Goal: Navigation & Orientation: Find specific page/section

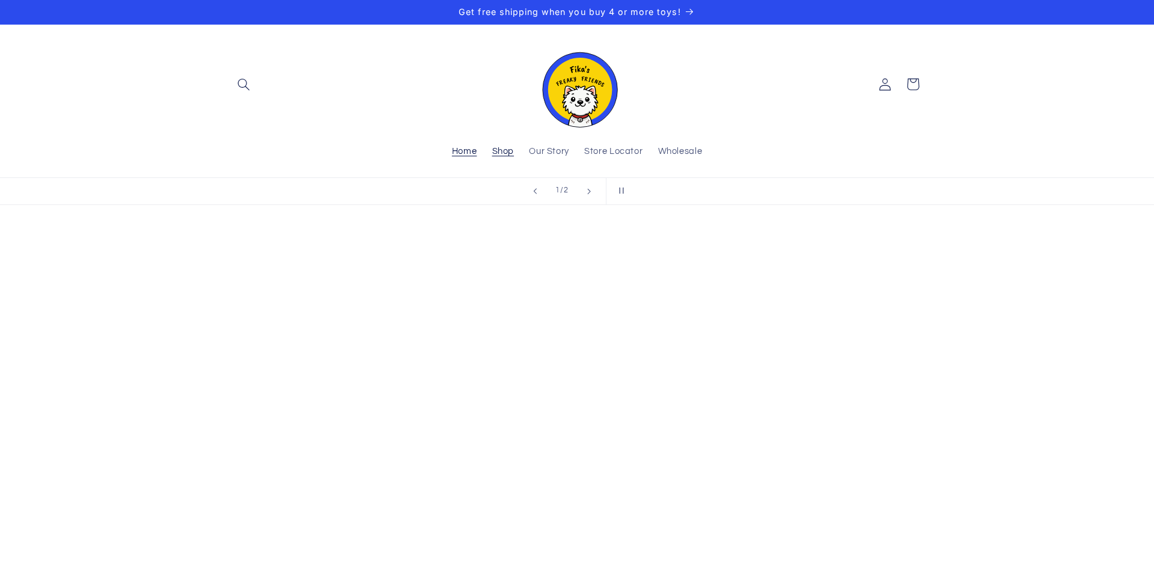
click at [499, 156] on span "Shop" at bounding box center [503, 151] width 22 height 11
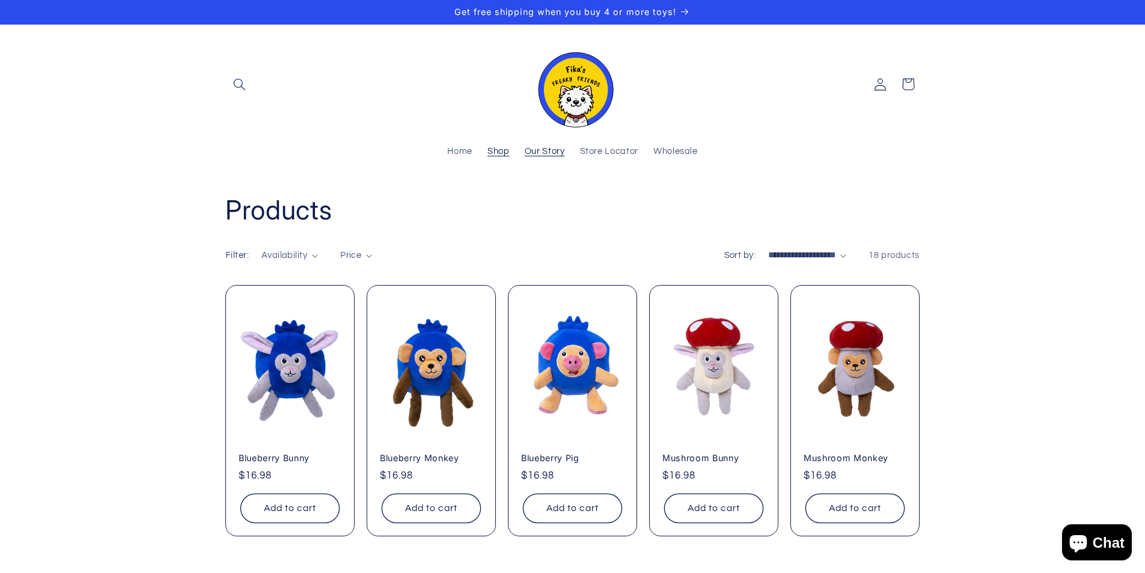
click at [540, 153] on span "Our Story" at bounding box center [545, 151] width 40 height 11
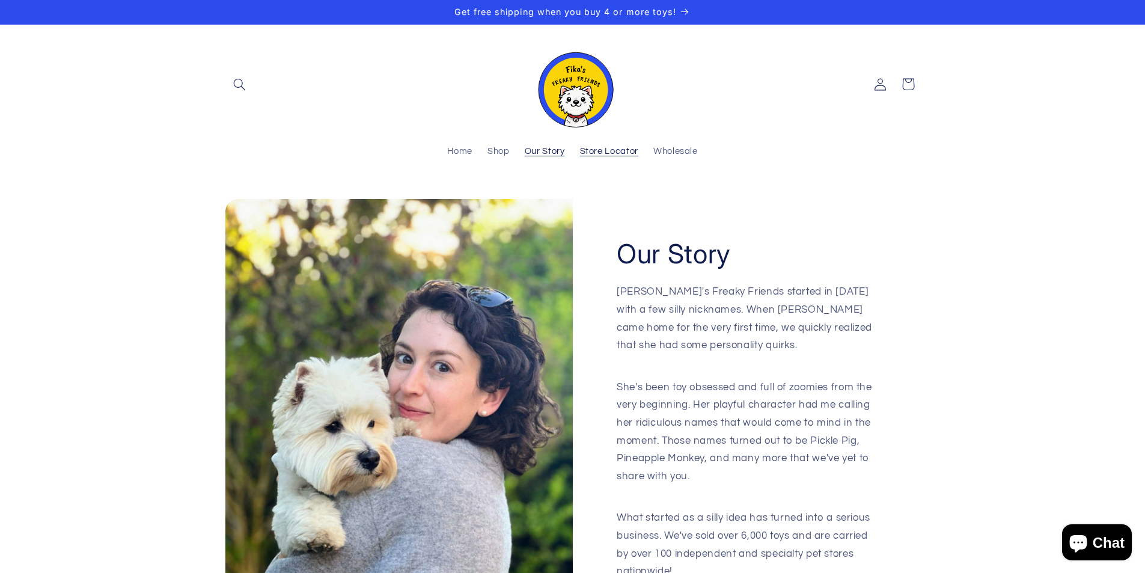
click at [598, 150] on span "Store Locator" at bounding box center [609, 151] width 58 height 11
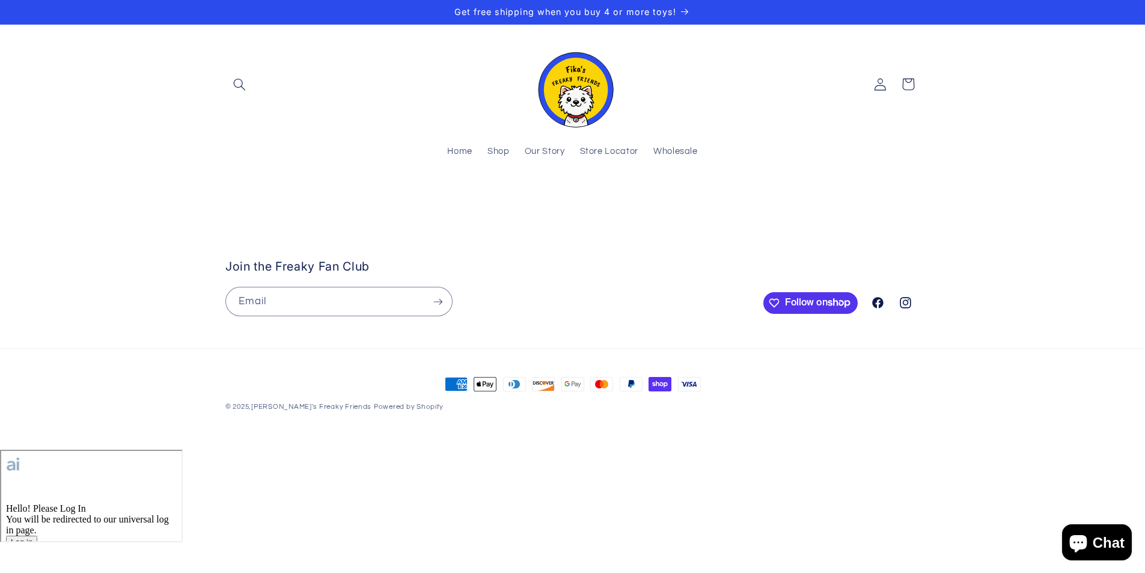
drag, startPoint x: 518, startPoint y: 319, endPoint x: 763, endPoint y: 287, distance: 246.7
click at [763, 201] on stockist-store-locator at bounding box center [572, 201] width 1145 height 0
drag, startPoint x: 658, startPoint y: 363, endPoint x: 715, endPoint y: 445, distance: 99.4
click at [715, 201] on stockist-store-locator at bounding box center [572, 201] width 1145 height 0
click at [543, 150] on span "Our Story" at bounding box center [545, 151] width 40 height 11
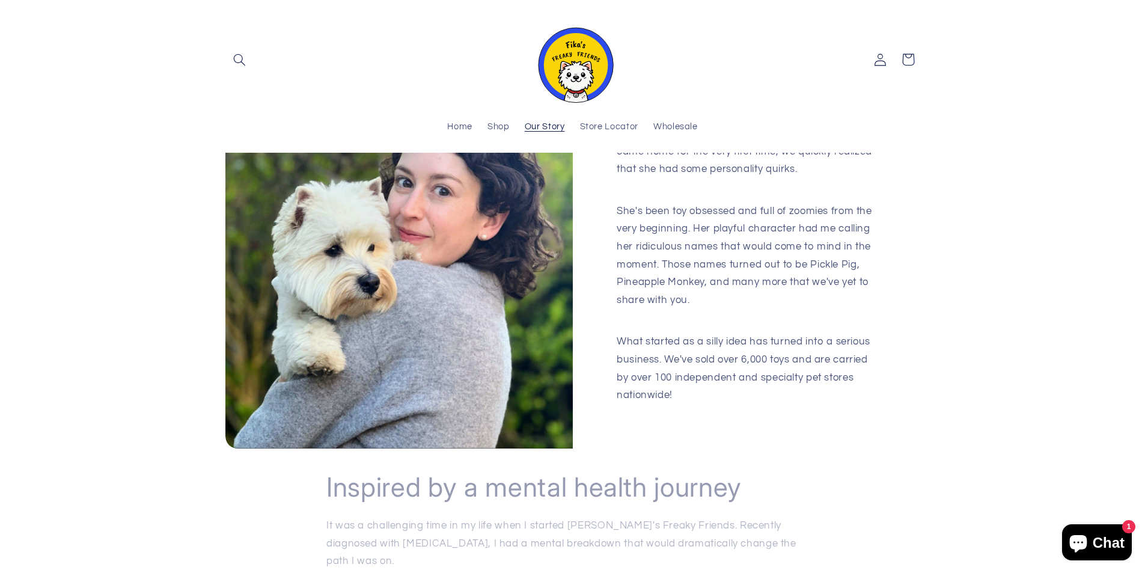
scroll to position [102, 0]
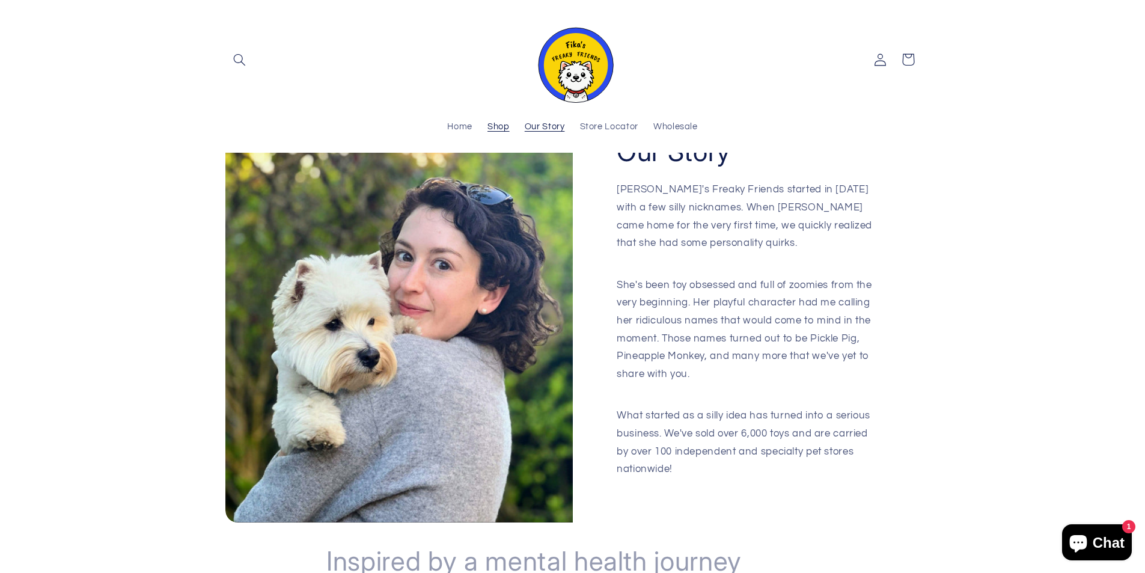
click at [492, 128] on span "Shop" at bounding box center [499, 126] width 22 height 11
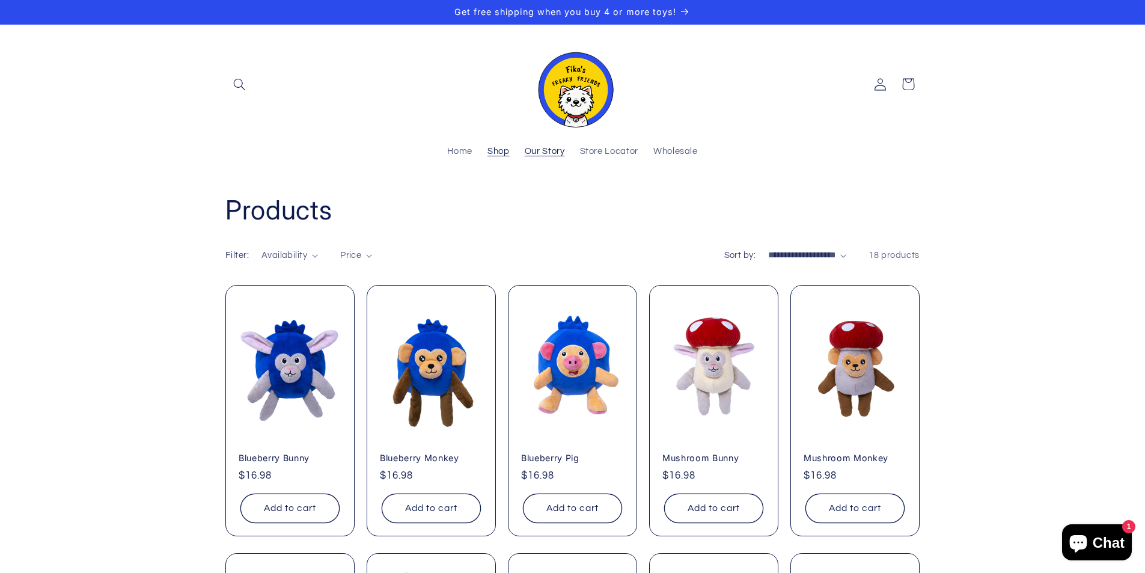
click at [557, 156] on span "Our Story" at bounding box center [545, 151] width 40 height 11
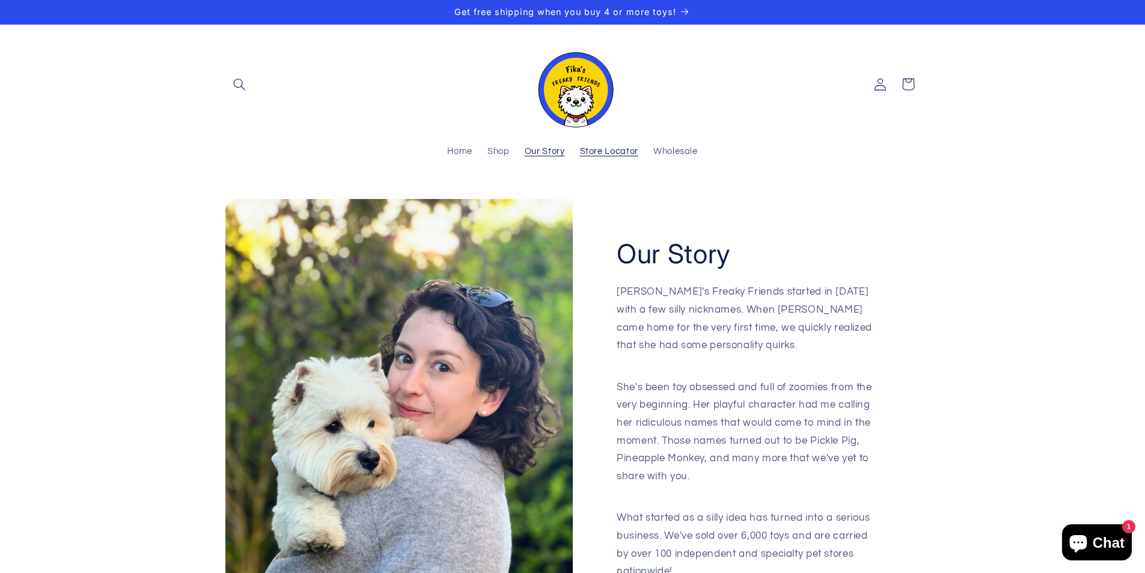
click at [622, 159] on link "Store Locator" at bounding box center [608, 152] width 73 height 26
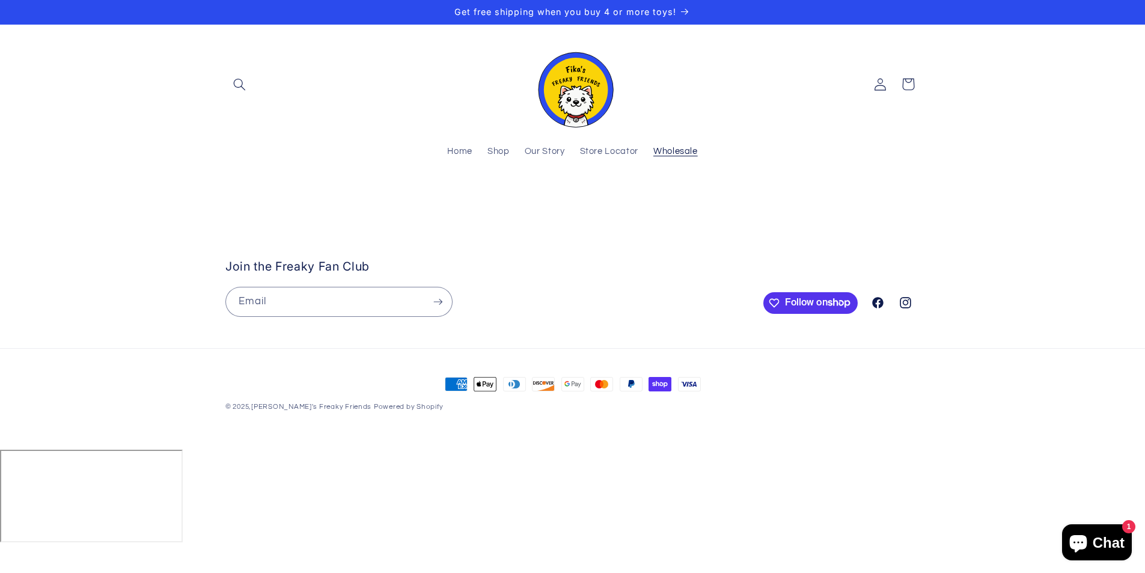
click at [697, 144] on link "Wholesale" at bounding box center [676, 152] width 60 height 26
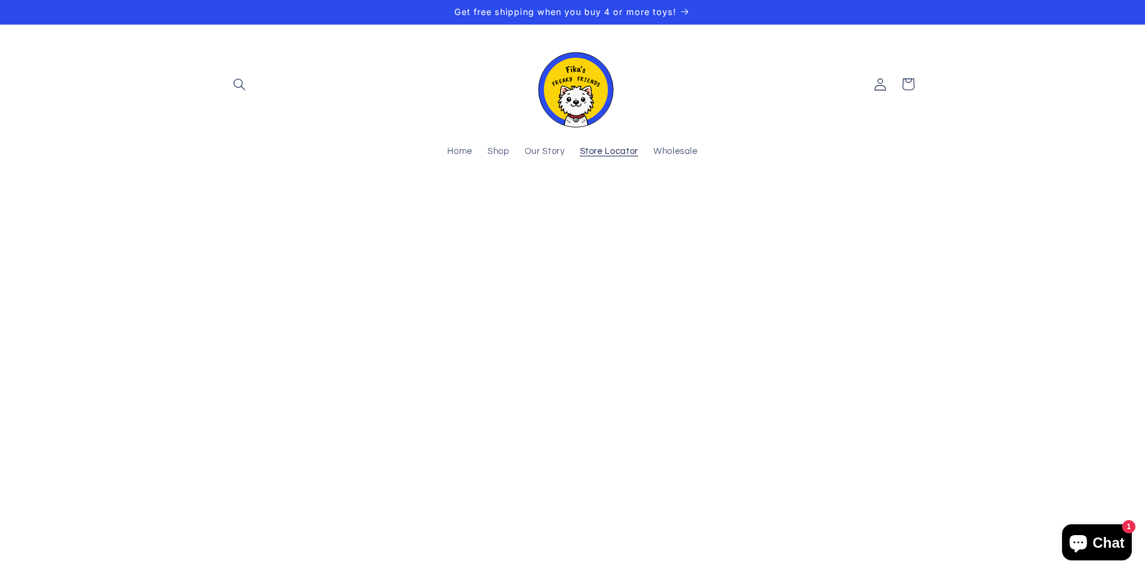
click at [611, 152] on span "Store Locator" at bounding box center [609, 151] width 58 height 11
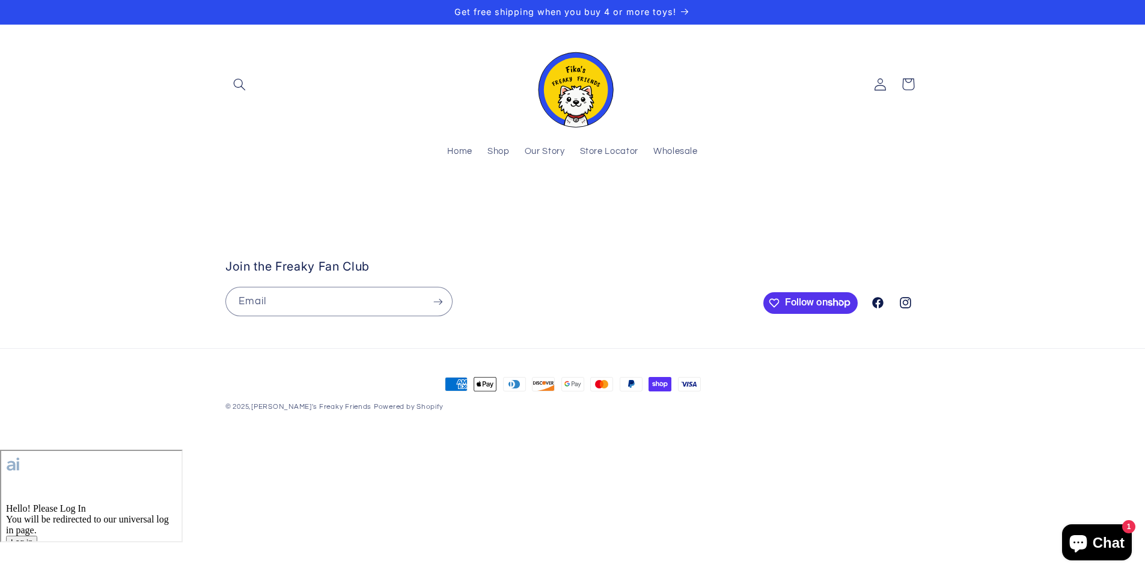
click at [338, 201] on stockist-store-locator at bounding box center [572, 201] width 1145 height 0
drag, startPoint x: 330, startPoint y: 427, endPoint x: 596, endPoint y: 377, distance: 270.4
click at [596, 201] on stockist-store-locator at bounding box center [572, 201] width 1145 height 0
click at [1137, 201] on stockist-store-locator at bounding box center [572, 201] width 1145 height 0
click at [509, 201] on stockist-store-locator at bounding box center [572, 201] width 1145 height 0
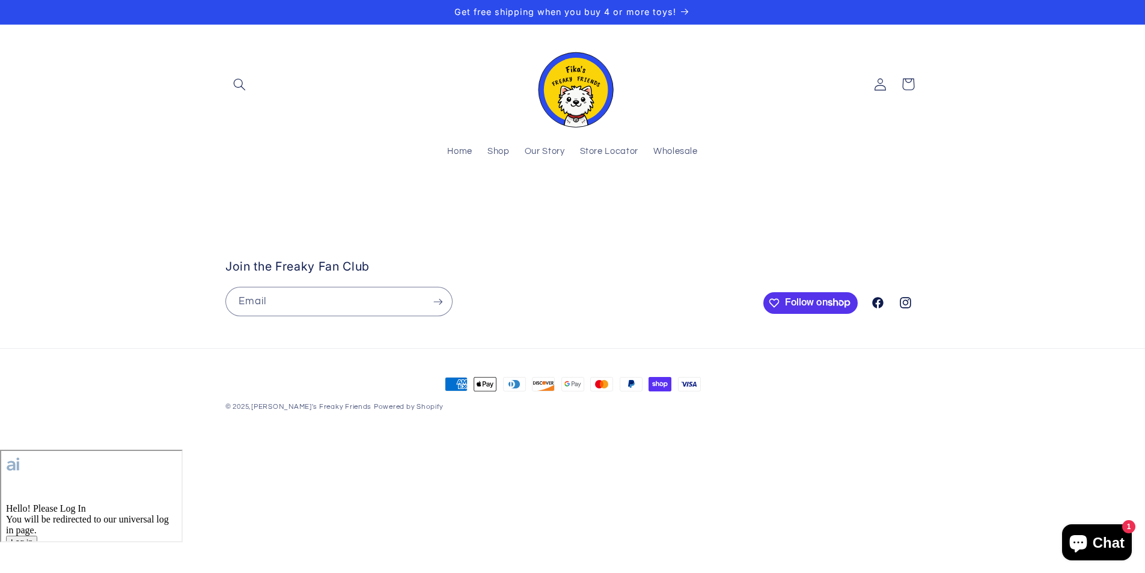
click at [662, 201] on stockist-store-locator at bounding box center [572, 201] width 1145 height 0
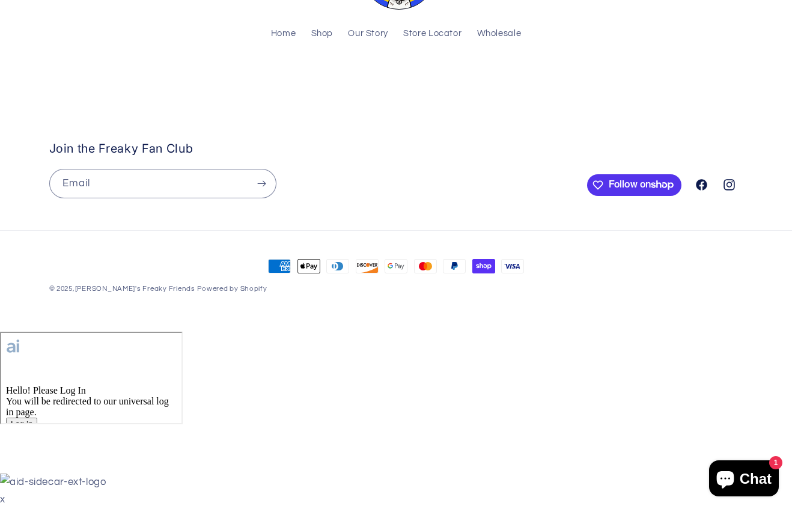
scroll to position [180, 0]
drag, startPoint x: 462, startPoint y: 414, endPoint x: 476, endPoint y: 355, distance: 61.2
click at [482, 332] on footer "Join the Freaky Fan Club Email Facebook Instagram Payment methods American Expr…" at bounding box center [396, 223] width 792 height 217
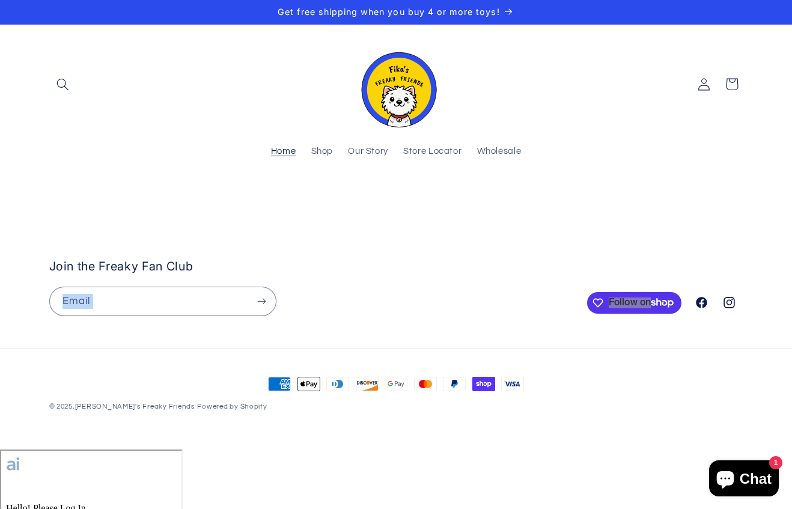
click at [271, 153] on span "Home" at bounding box center [283, 151] width 25 height 11
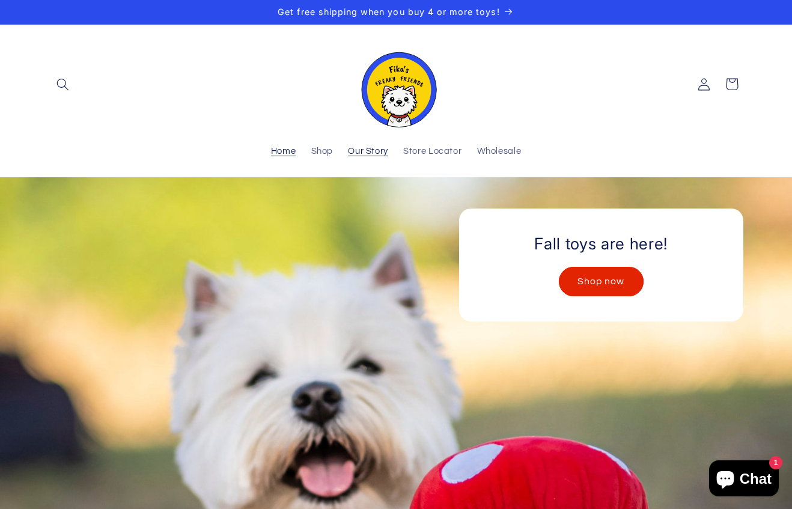
click at [364, 150] on span "Our Story" at bounding box center [368, 151] width 40 height 11
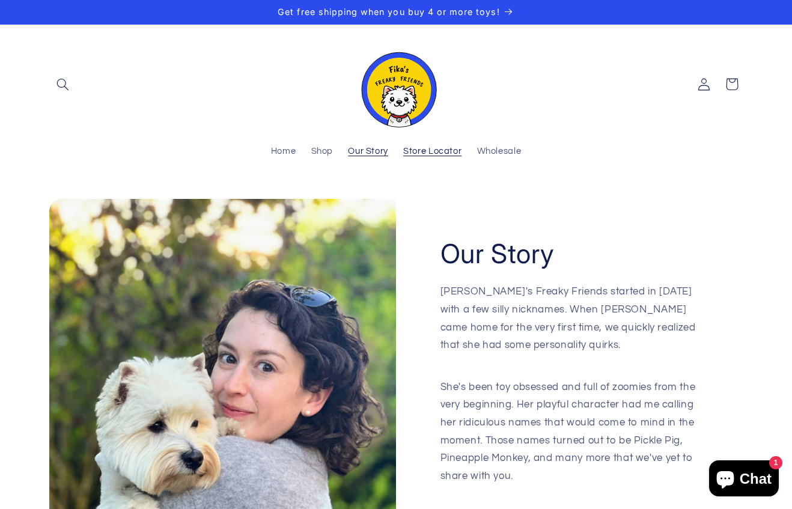
click at [445, 147] on span "Store Locator" at bounding box center [432, 151] width 58 height 11
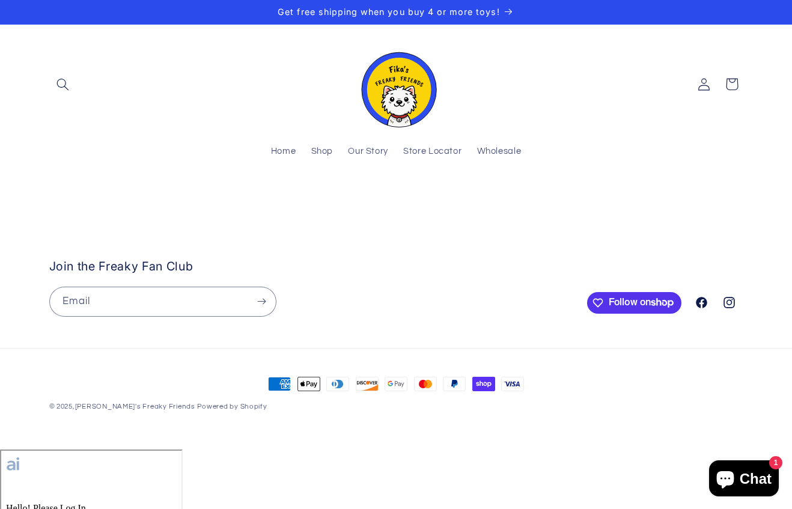
drag, startPoint x: 344, startPoint y: 325, endPoint x: 477, endPoint y: 285, distance: 138.3
click at [477, 201] on stockist-store-locator at bounding box center [396, 201] width 792 height 0
click at [782, 201] on stockist-store-locator at bounding box center [396, 201] width 792 height 0
drag, startPoint x: 412, startPoint y: 290, endPoint x: 604, endPoint y: 385, distance: 214.6
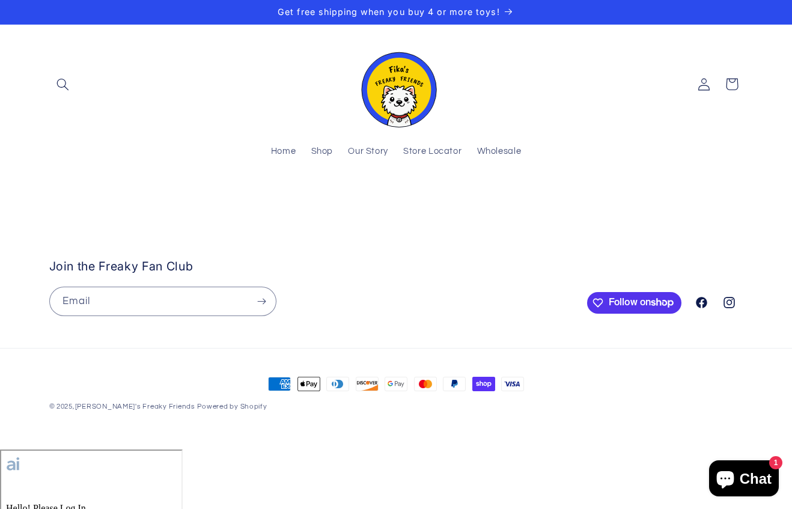
click at [604, 201] on stockist-store-locator at bounding box center [396, 201] width 792 height 0
drag, startPoint x: 453, startPoint y: 325, endPoint x: 460, endPoint y: 335, distance: 12.7
click at [460, 201] on stockist-store-locator at bounding box center [396, 201] width 792 height 0
drag, startPoint x: 516, startPoint y: 304, endPoint x: 209, endPoint y: 266, distance: 309.5
click at [188, 201] on stockist-store-locator at bounding box center [396, 201] width 792 height 0
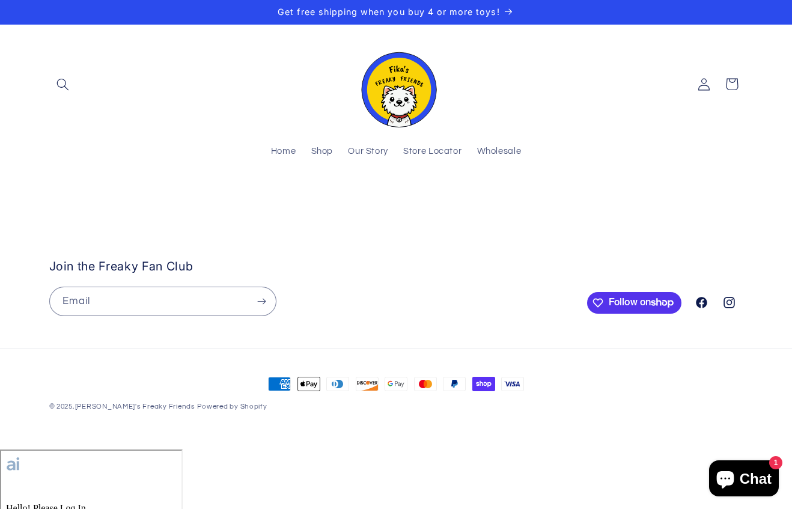
click at [777, 201] on stockist-store-locator at bounding box center [396, 201] width 792 height 0
drag, startPoint x: 617, startPoint y: 352, endPoint x: 563, endPoint y: 361, distance: 55.4
click at [563, 201] on stockist-store-locator at bounding box center [396, 201] width 792 height 0
drag, startPoint x: 599, startPoint y: 373, endPoint x: 344, endPoint y: 353, distance: 256.3
click at [344, 201] on stockist-store-locator at bounding box center [396, 201] width 792 height 0
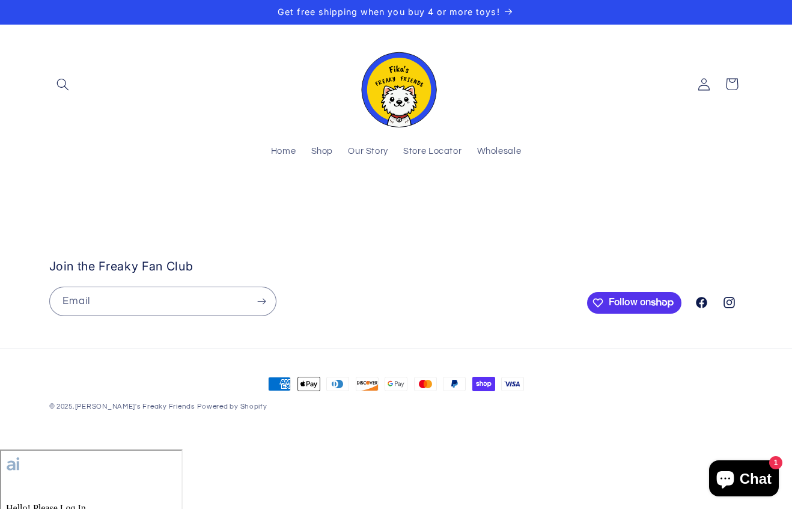
click at [778, 201] on stockist-store-locator at bounding box center [396, 201] width 792 height 0
drag, startPoint x: 476, startPoint y: 385, endPoint x: 443, endPoint y: 437, distance: 61.6
click at [443, 201] on stockist-store-locator at bounding box center [396, 201] width 792 height 0
